Goal: Browse casually

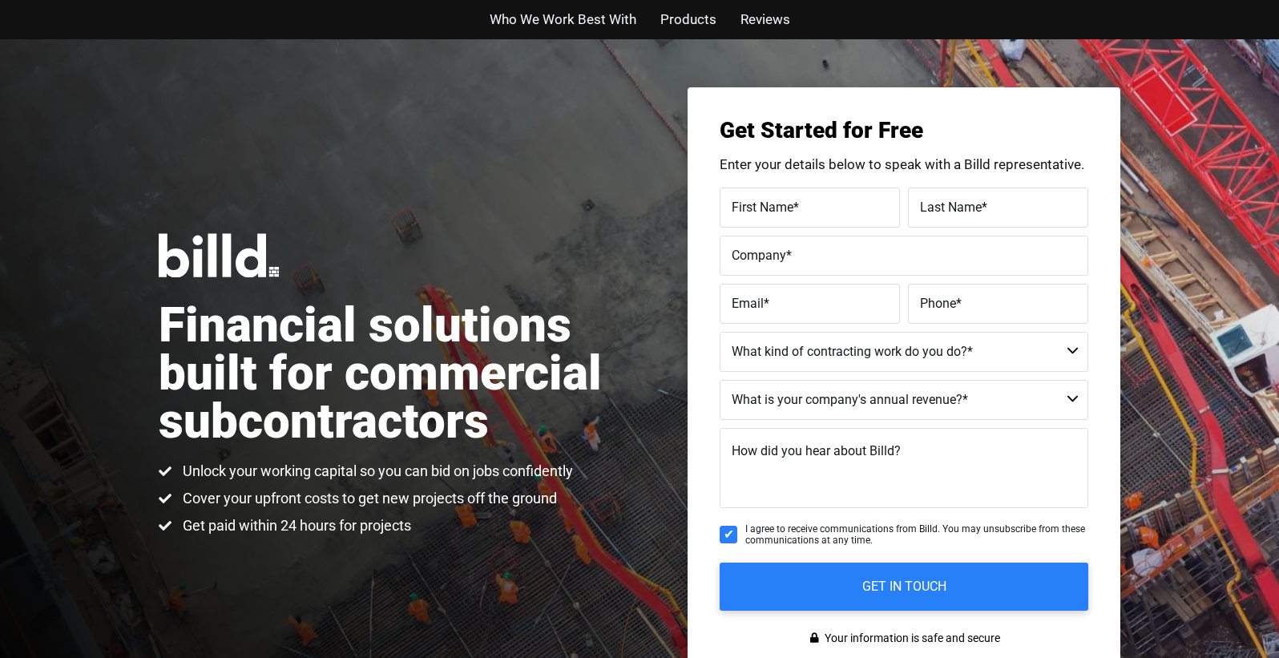
click at [341, 102] on div "Financial solutions built for commercial subcontractors Unlock your working cap…" at bounding box center [639, 384] width 1279 height 691
click at [347, 49] on div "Financial solutions built for commercial subcontractors Unlock your working cap…" at bounding box center [639, 384] width 1279 height 691
click at [438, 152] on div "Financial solutions built for commercial subcontractors Unlock your working cap…" at bounding box center [639, 384] width 1279 height 691
